Goal: Information Seeking & Learning: Learn about a topic

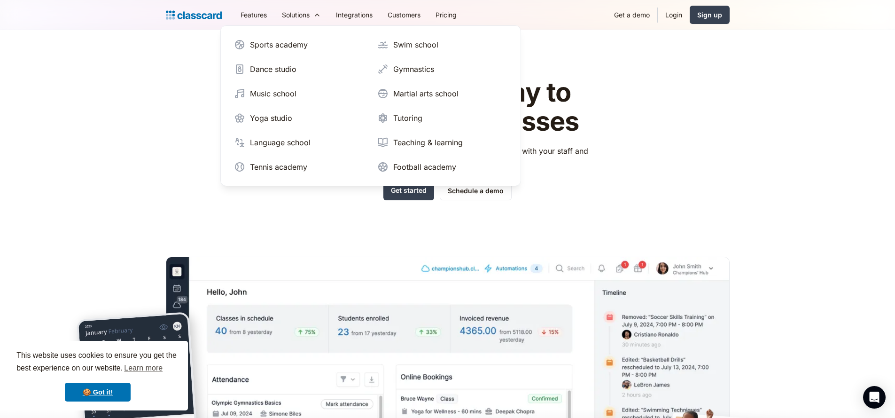
click at [771, 127] on header "The simplest way to manage your classes Manage class schedules, drive sales onl…" at bounding box center [447, 267] width 895 height 475
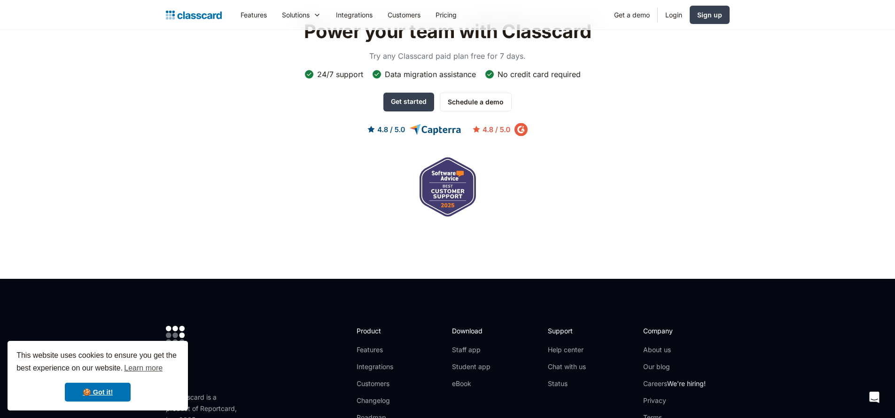
scroll to position [3186, 0]
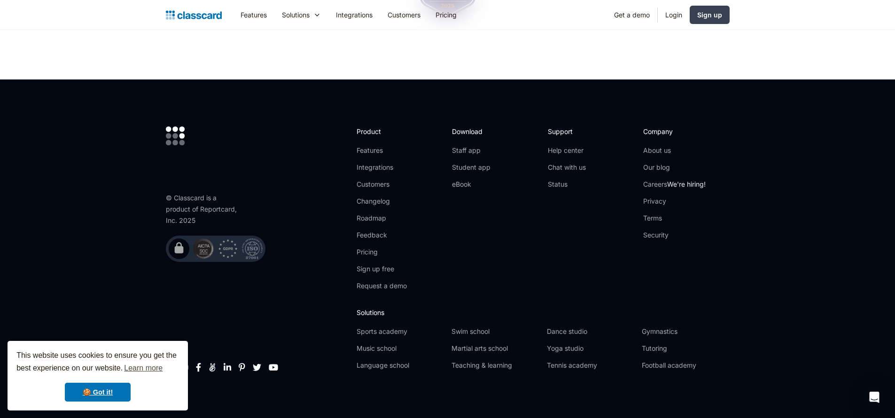
click at [177, 241] on img at bounding box center [178, 247] width 13 height 13
click at [219, 202] on div "© Classcard is a product of Reportcard, Inc. 2025" at bounding box center [203, 209] width 75 height 34
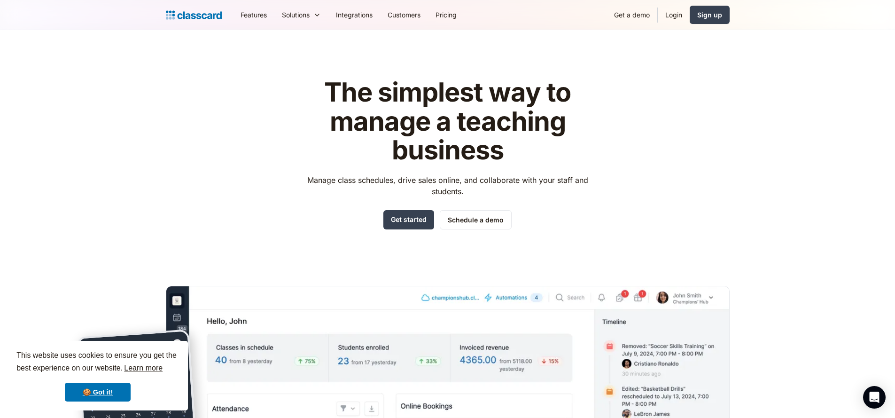
click at [142, 366] on link "Learn more" at bounding box center [143, 368] width 41 height 14
click at [204, 10] on img "home" at bounding box center [194, 14] width 56 height 13
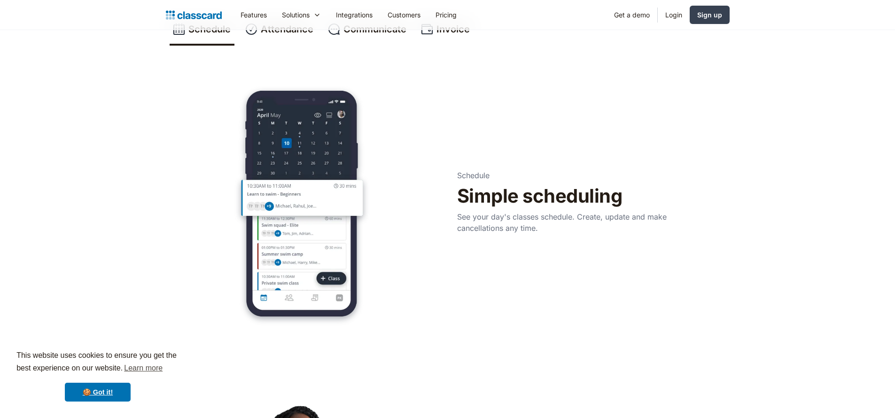
scroll to position [331, 0]
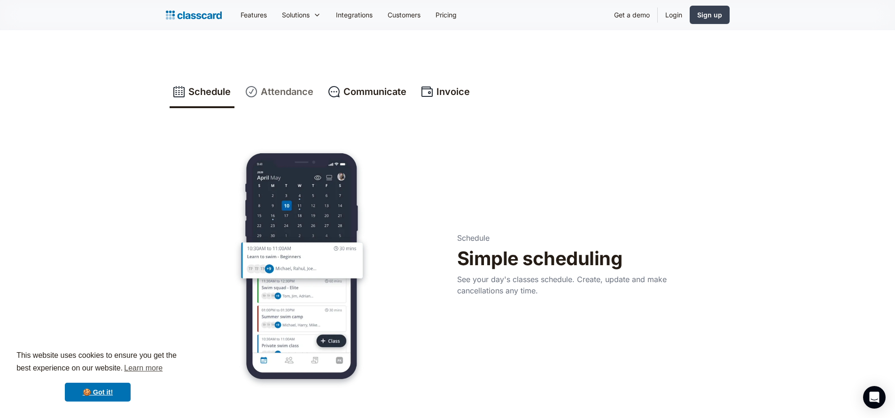
click at [311, 86] on div "Attendance" at bounding box center [287, 92] width 53 height 14
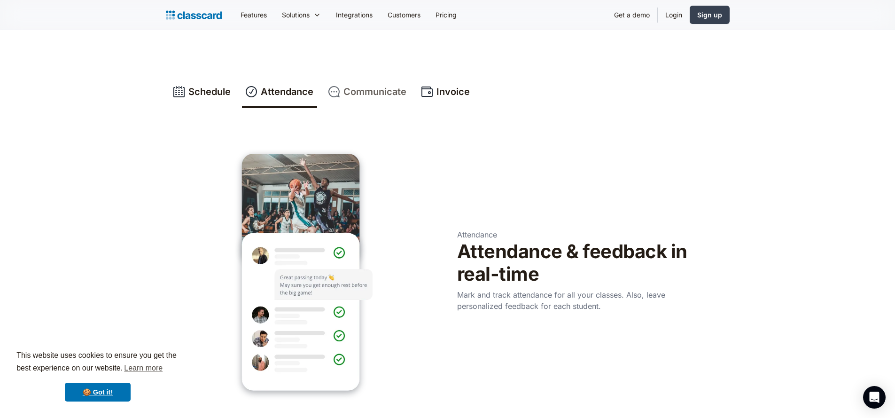
click at [376, 86] on div "Communicate" at bounding box center [374, 92] width 63 height 14
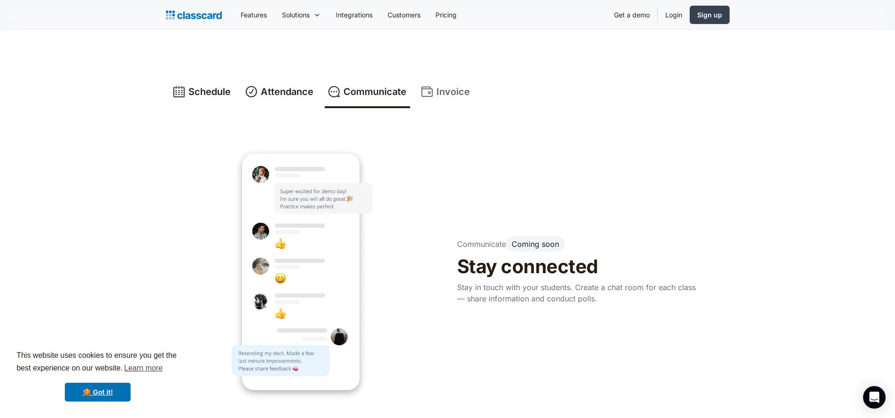
click at [461, 86] on div "Invoice" at bounding box center [452, 92] width 33 height 14
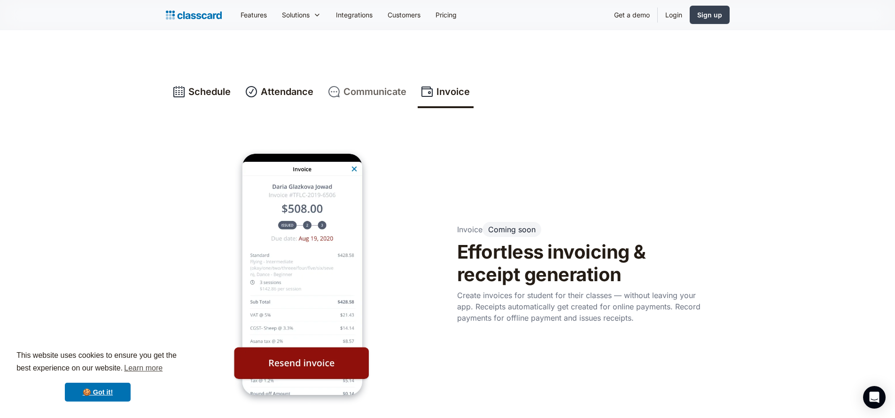
click at [373, 99] on link "Communicate" at bounding box center [367, 92] width 85 height 31
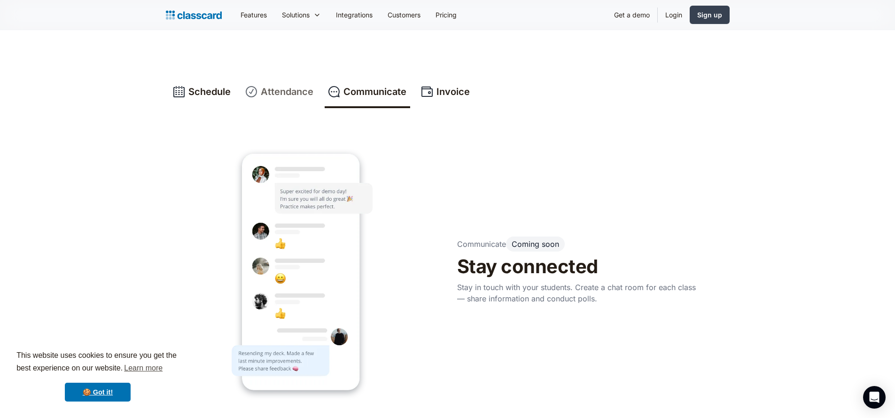
click at [313, 91] on link "Attendance" at bounding box center [279, 92] width 75 height 31
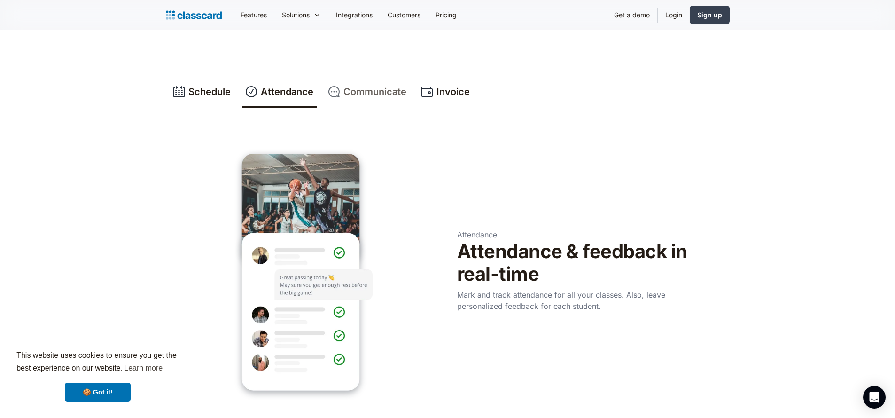
click at [383, 95] on div "Communicate" at bounding box center [374, 92] width 63 height 14
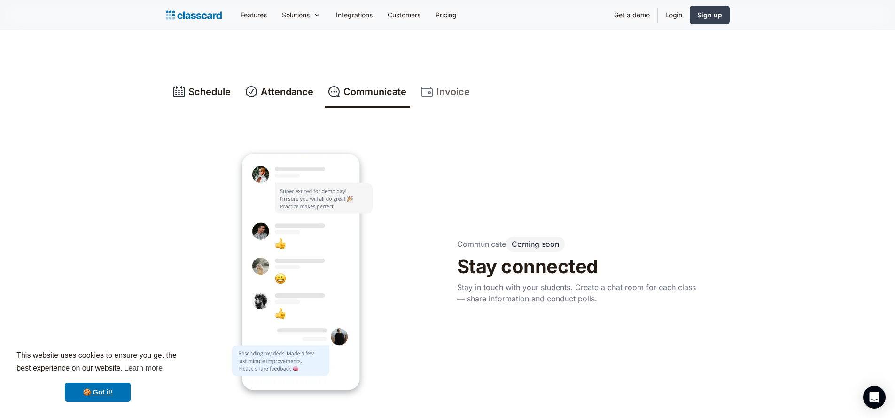
click at [449, 92] on div "Invoice" at bounding box center [452, 92] width 33 height 14
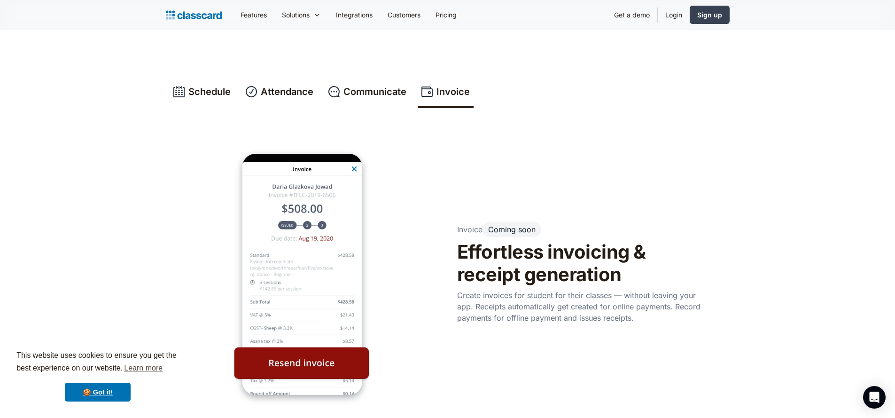
scroll to position [443, 0]
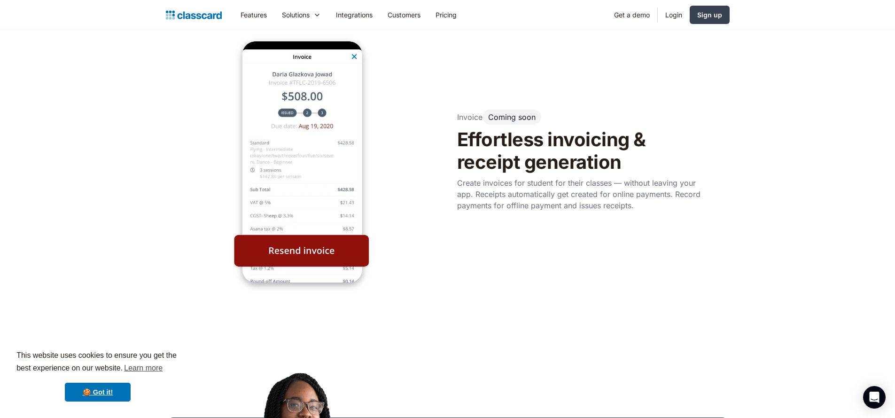
click at [508, 118] on div "Coming soon" at bounding box center [511, 116] width 47 height 9
click at [521, 155] on h2 "Effortless invoicing & receipt generation" at bounding box center [579, 150] width 244 height 45
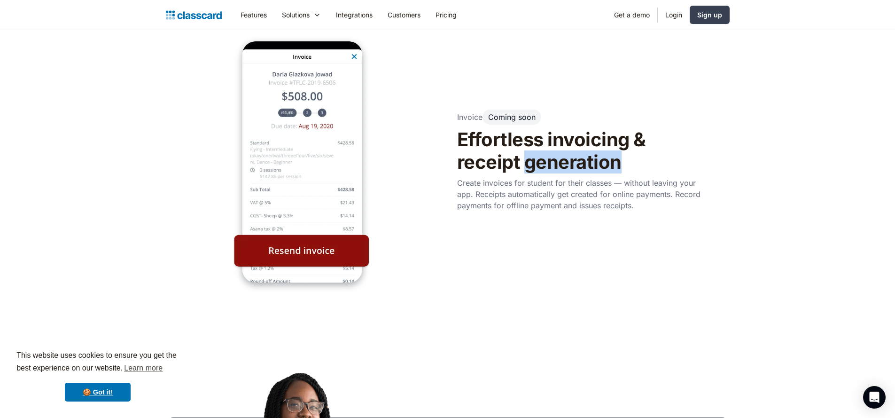
click at [521, 155] on h2 "Effortless invoicing & receipt generation" at bounding box center [579, 150] width 244 height 45
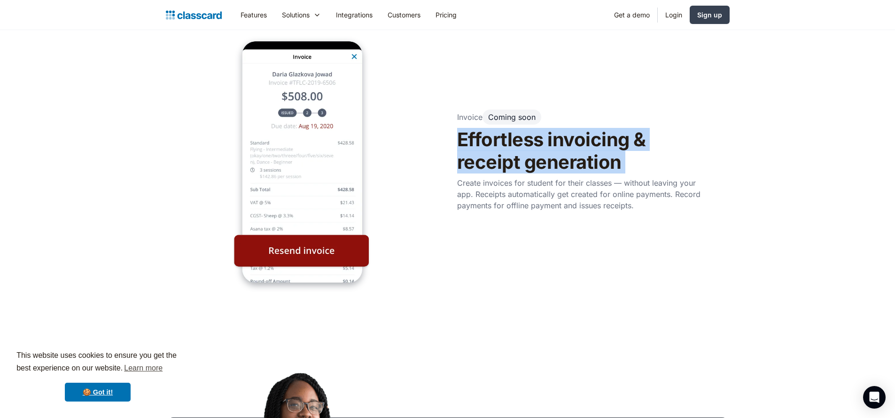
click at [521, 155] on h2 "Effortless invoicing & receipt generation" at bounding box center [579, 150] width 244 height 45
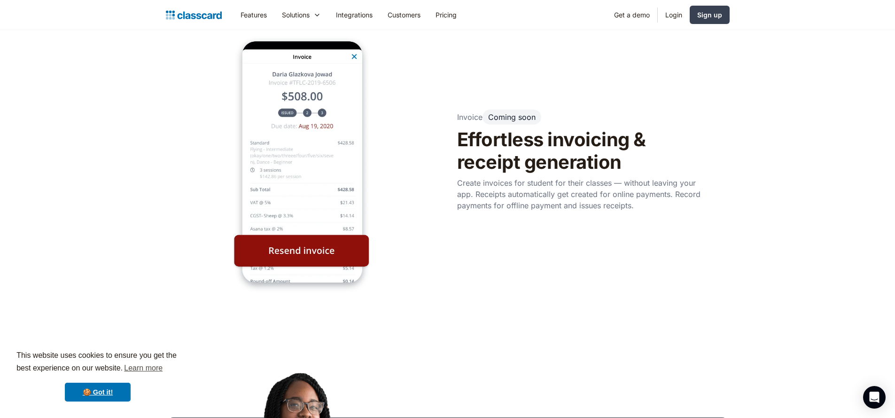
click at [507, 195] on p "Create invoices for student for their classes — without leaving your app. Recei…" at bounding box center [579, 194] width 244 height 34
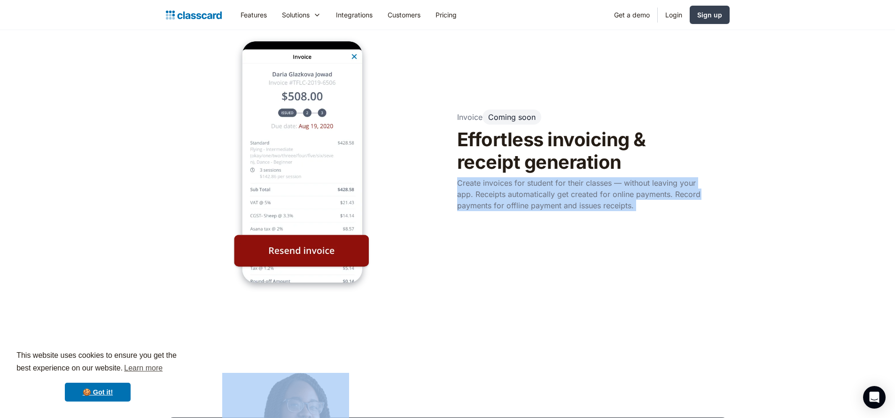
click at [507, 195] on p "Create invoices for student for their classes — without leaving your app. Recei…" at bounding box center [579, 194] width 244 height 34
click at [508, 205] on p "Create invoices for student for their classes — without leaving your app. Recei…" at bounding box center [579, 194] width 244 height 34
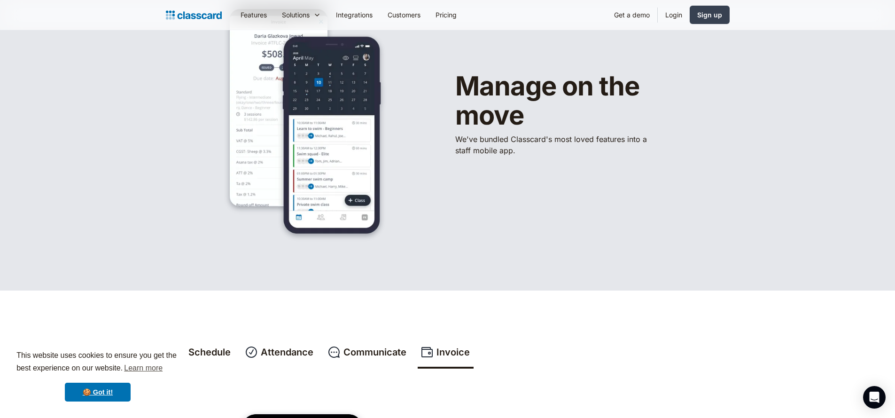
scroll to position [0, 0]
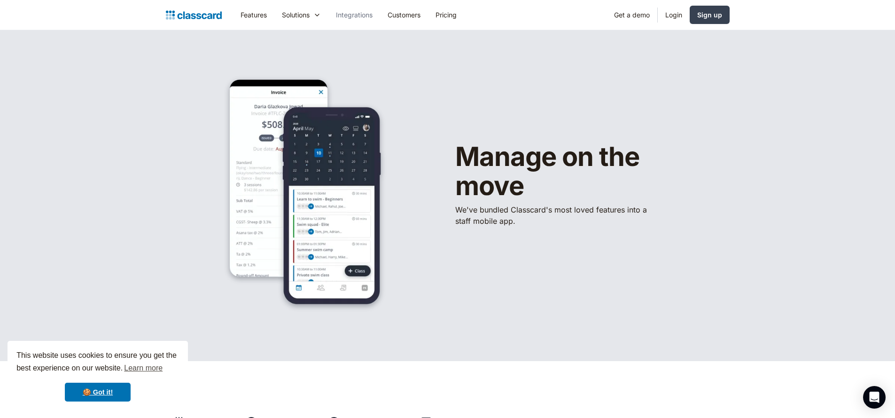
click at [363, 12] on link "Integrations" at bounding box center [354, 14] width 52 height 21
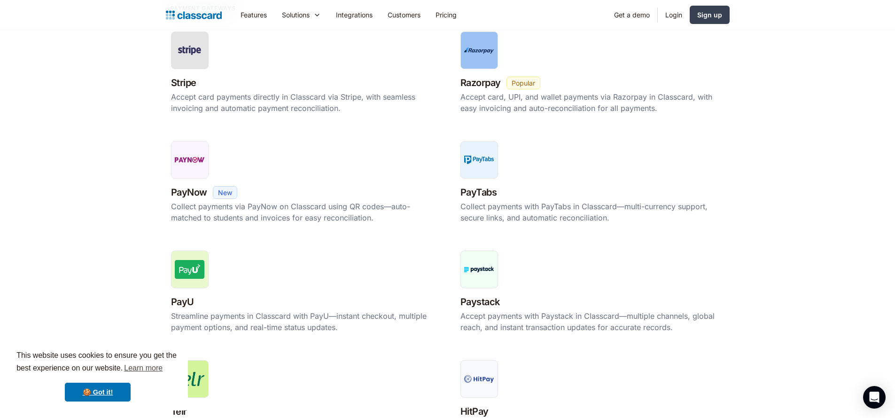
scroll to position [374, 0]
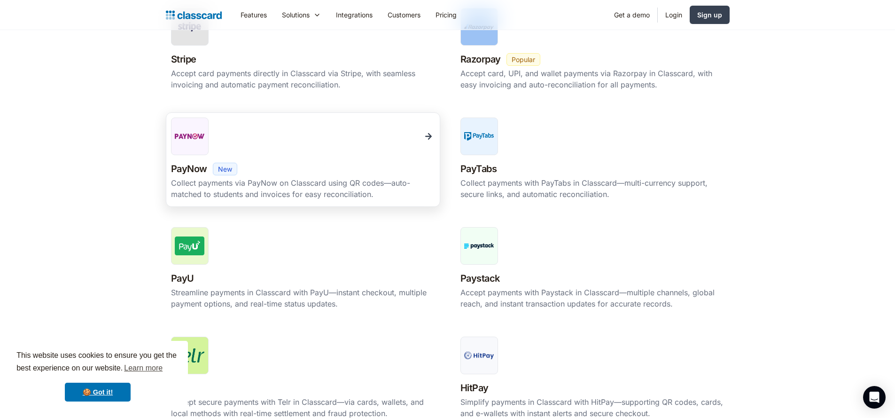
click at [231, 166] on div "New" at bounding box center [225, 169] width 24 height 13
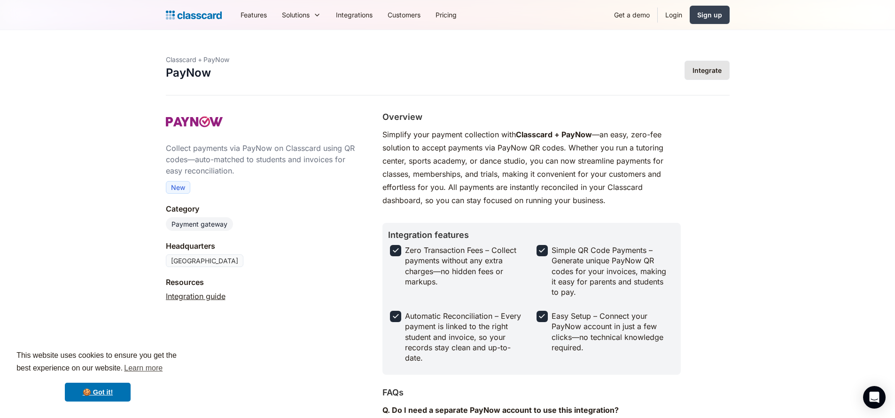
click at [695, 65] on link "Integrate" at bounding box center [706, 70] width 45 height 19
click at [719, 15] on div "Sign up" at bounding box center [709, 15] width 25 height 10
click at [181, 17] on img "home" at bounding box center [194, 14] width 56 height 13
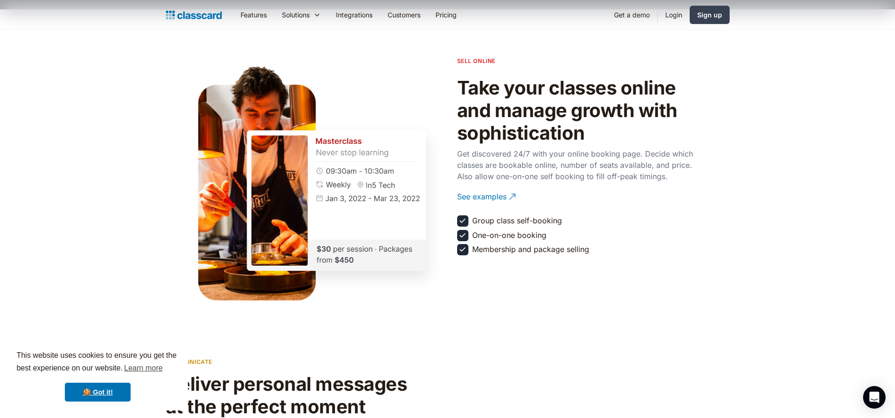
scroll to position [1066, 0]
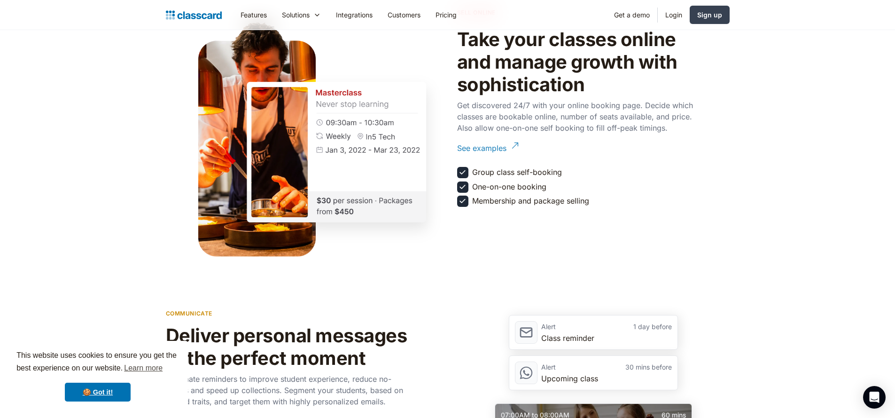
click at [477, 153] on div "See examples" at bounding box center [481, 144] width 49 height 18
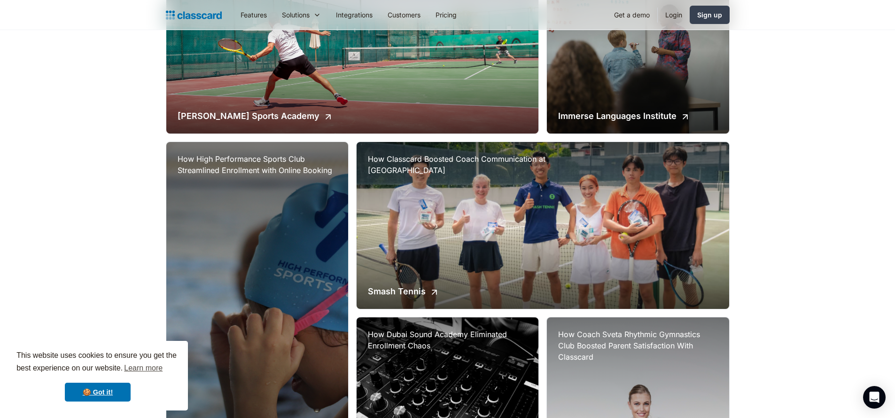
scroll to position [348, 0]
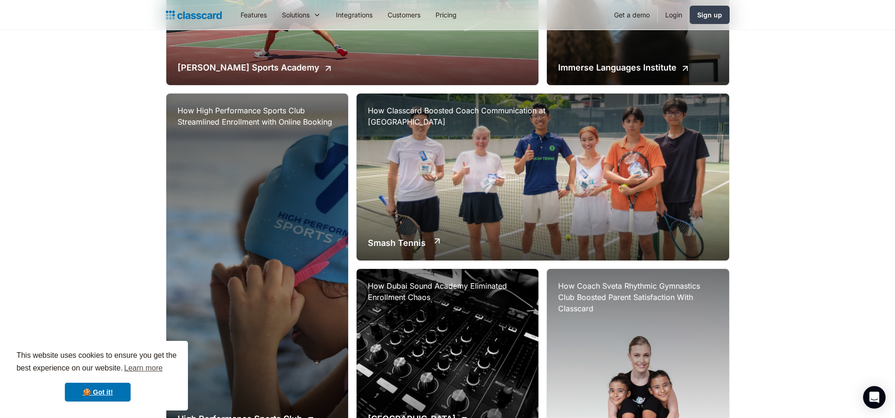
click at [454, 190] on div "How Classcard Boosted Coach Communication at Smash Tennis Academy Smash Tennis" at bounding box center [542, 176] width 372 height 167
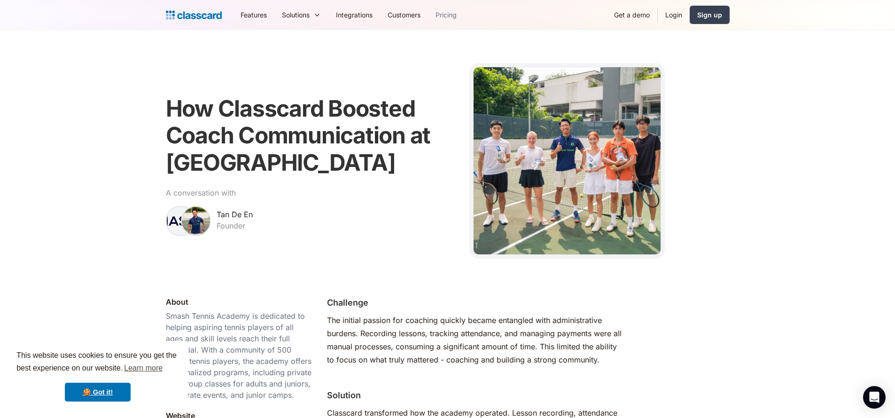
click at [459, 15] on link "Pricing" at bounding box center [446, 14] width 36 height 21
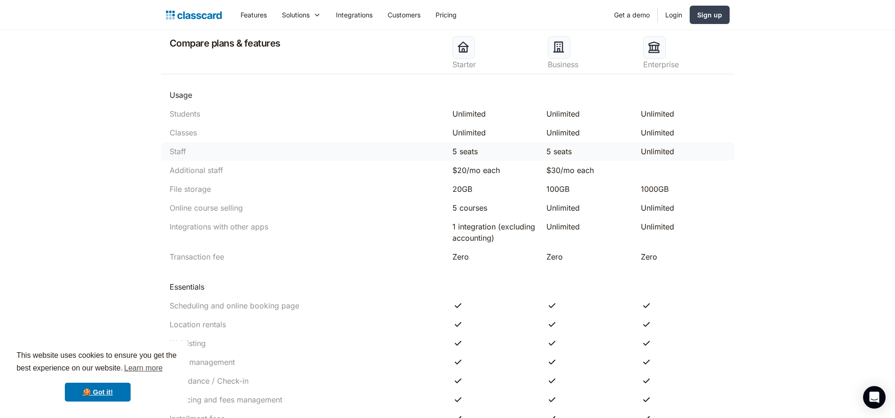
scroll to position [477, 0]
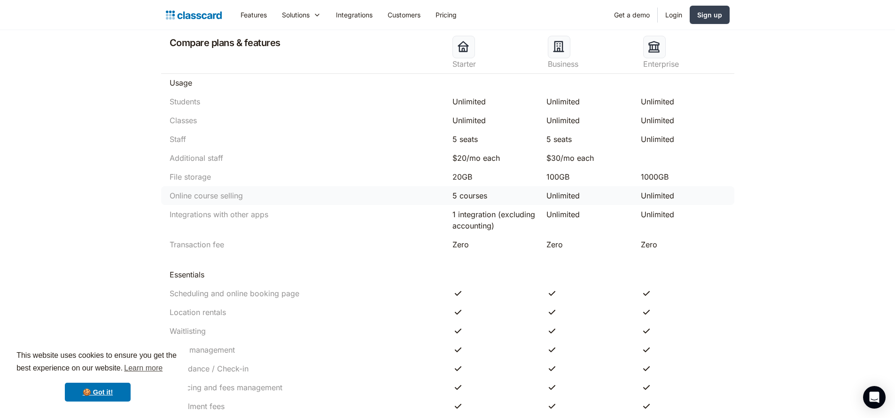
click at [457, 198] on div "5 courses" at bounding box center [494, 195] width 85 height 11
click at [460, 162] on div "$20/mo each" at bounding box center [494, 157] width 85 height 11
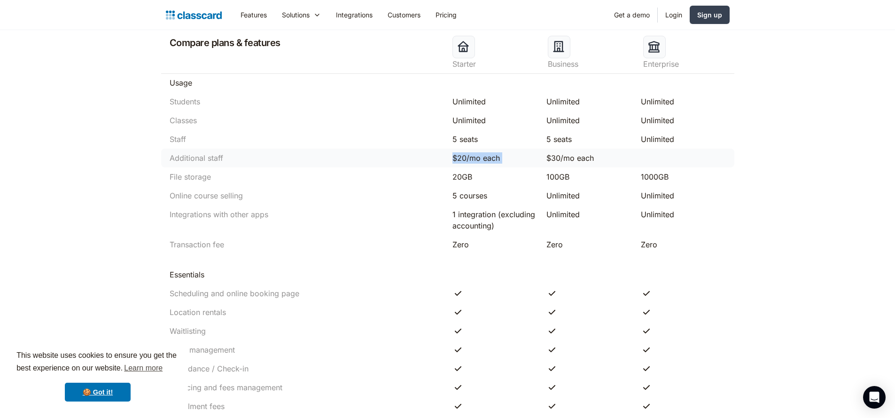
click at [460, 162] on div "$20/mo each" at bounding box center [494, 157] width 85 height 11
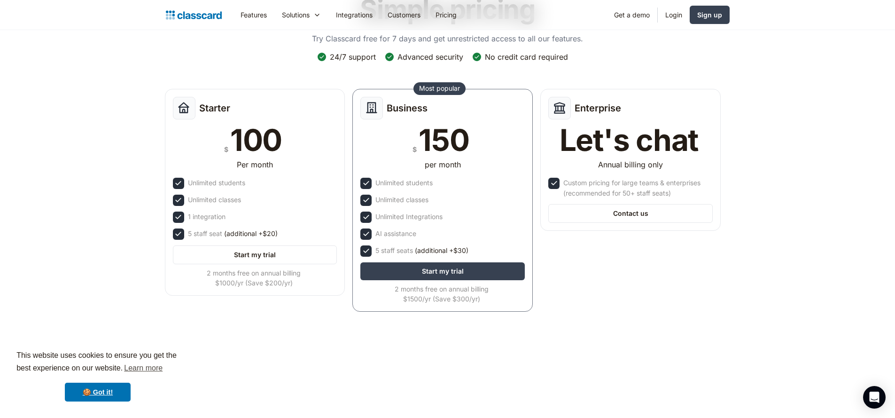
scroll to position [0, 0]
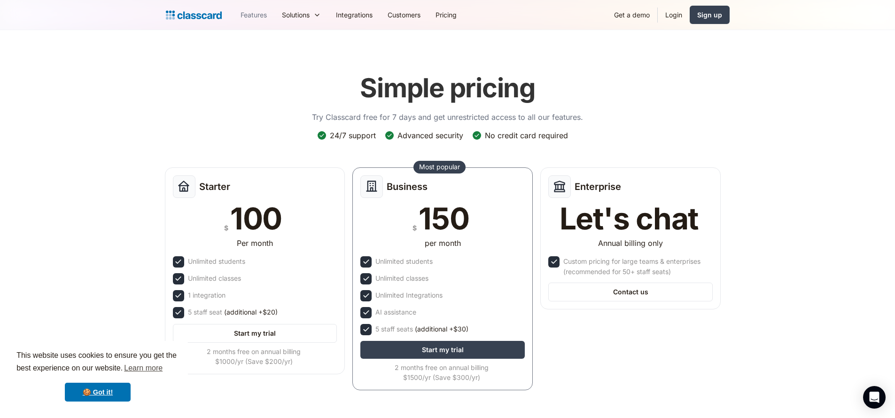
click at [248, 10] on link "Features" at bounding box center [253, 14] width 41 height 21
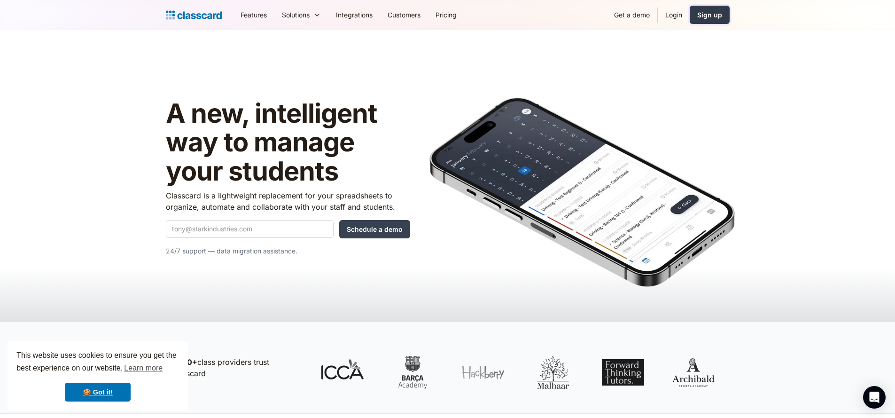
click at [709, 18] on div "Sign up" at bounding box center [709, 15] width 25 height 10
click at [447, 9] on link "Pricing" at bounding box center [446, 14] width 36 height 21
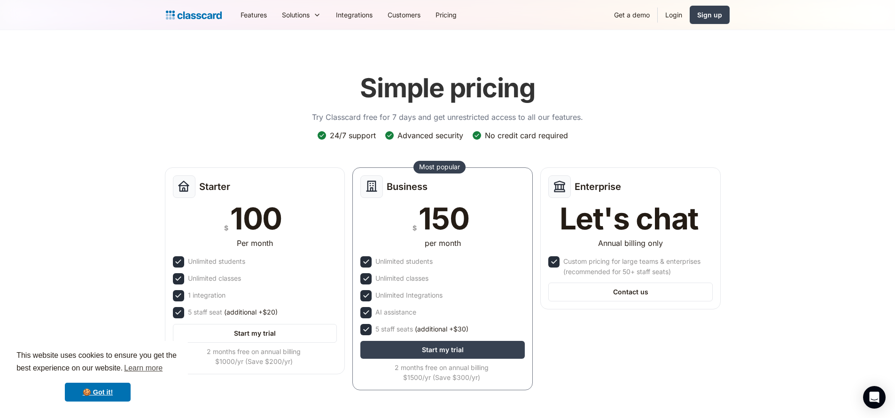
scroll to position [86, 0]
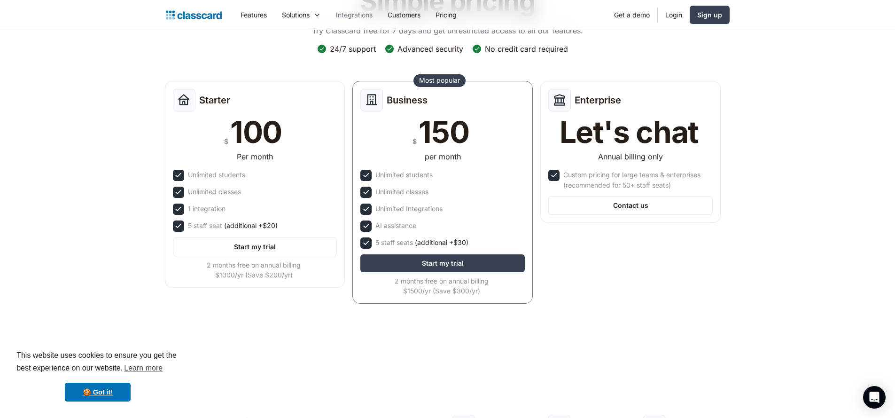
click at [367, 18] on link "Integrations" at bounding box center [354, 14] width 52 height 21
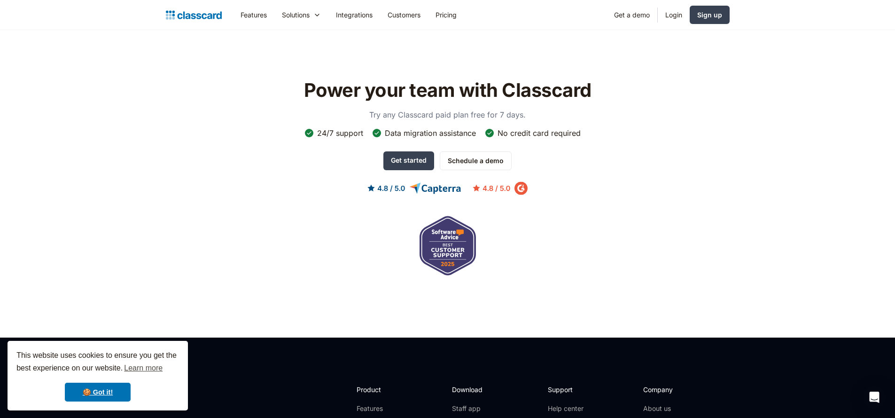
scroll to position [2273, 0]
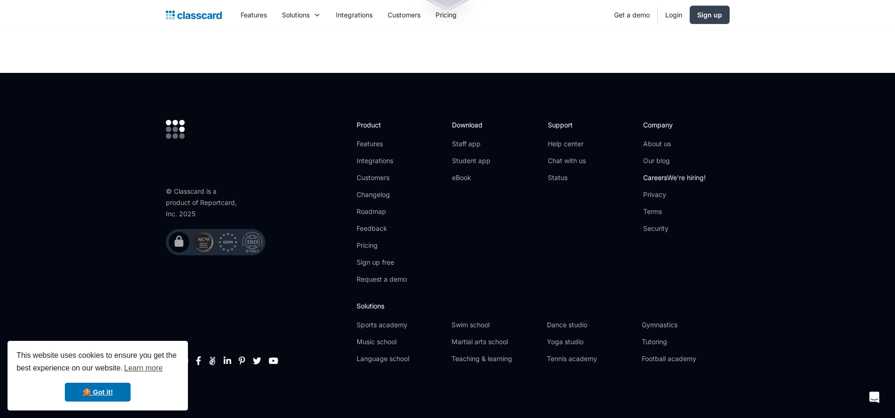
click at [681, 179] on span "We're hiring!" at bounding box center [686, 177] width 39 height 8
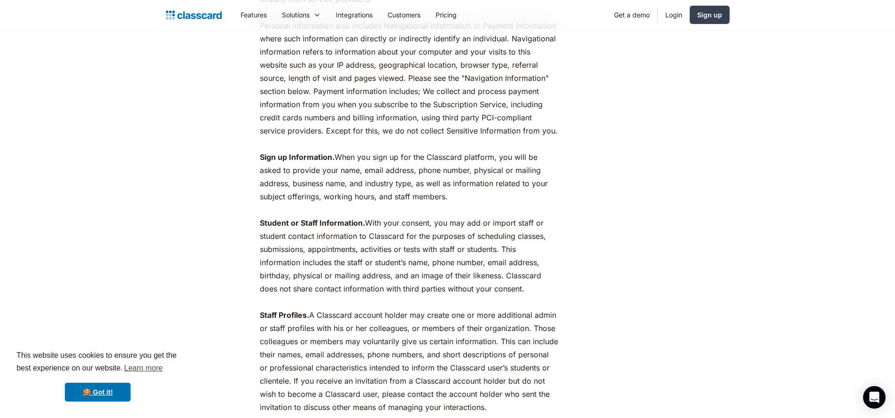
scroll to position [863, 0]
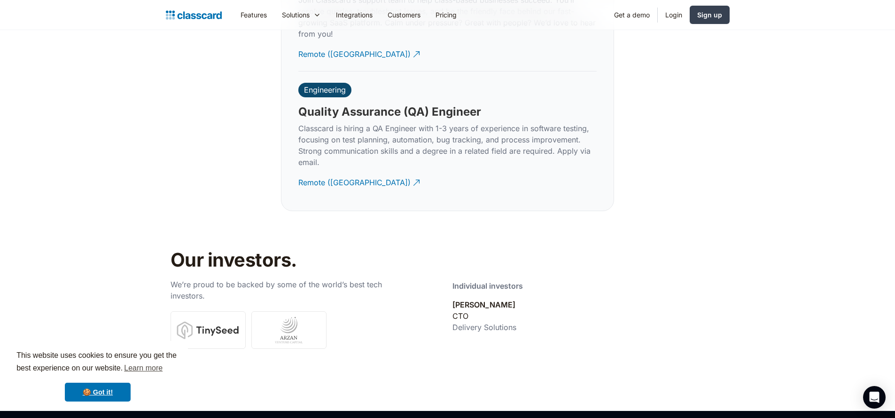
scroll to position [3034, 0]
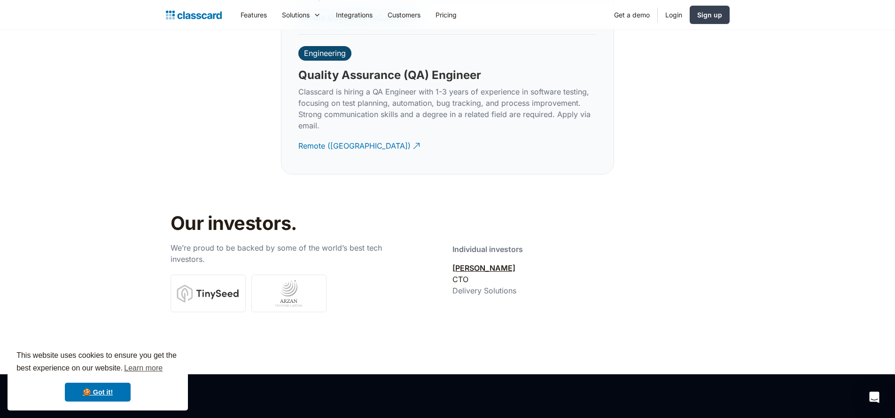
click at [479, 263] on link "Sharmil Shah" at bounding box center [483, 267] width 63 height 9
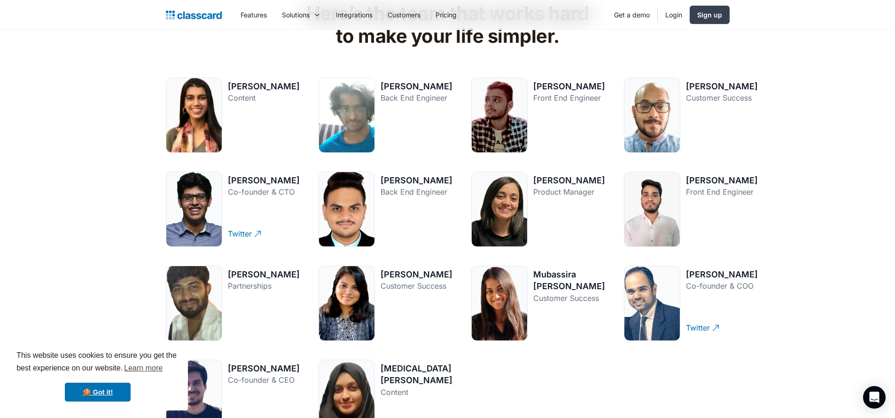
scroll to position [1328, 0]
